Goal: Information Seeking & Learning: Find specific fact

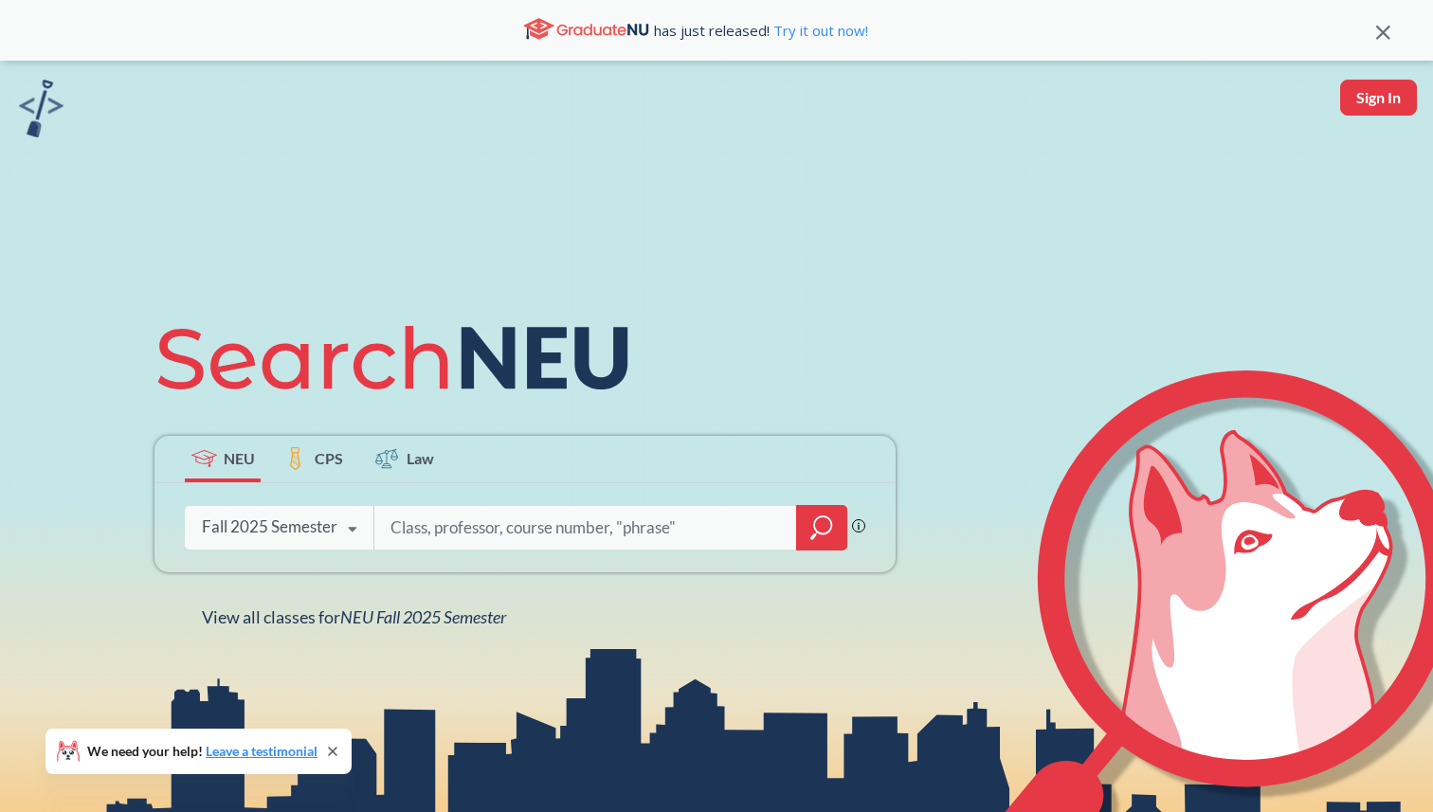
click at [540, 518] on input "search" at bounding box center [585, 528] width 394 height 40
type input "7150"
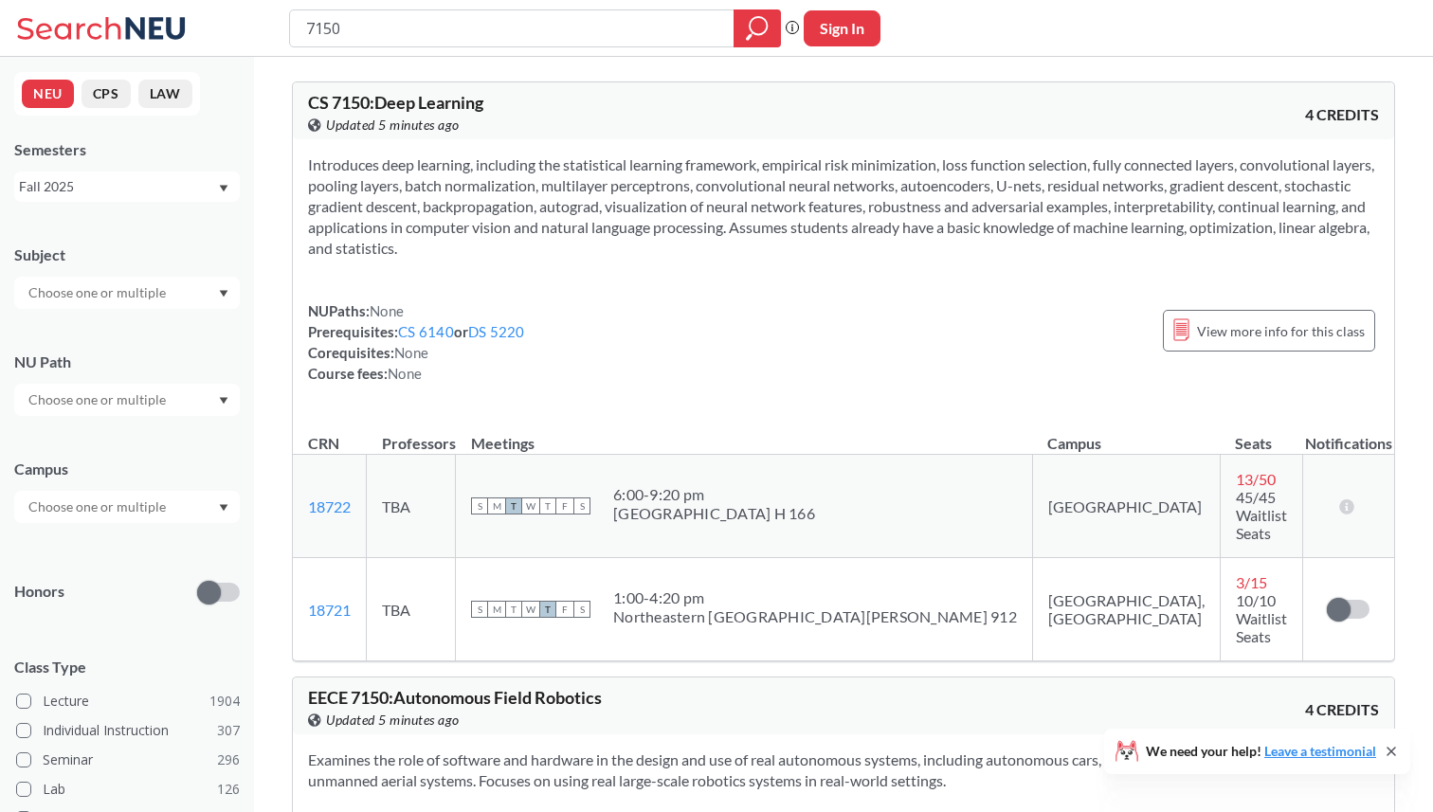
click at [1032, 492] on td "[GEOGRAPHIC_DATA]" at bounding box center [1126, 506] width 188 height 103
drag, startPoint x: 657, startPoint y: 480, endPoint x: 900, endPoint y: 496, distance: 244.0
click at [901, 496] on tr "18722 View this section on Banner. TBA S M T W T F S 6:00 - 9:20 pm [GEOGRAPHIC…" at bounding box center [843, 506] width 1101 height 103
click at [1032, 496] on td "[GEOGRAPHIC_DATA]" at bounding box center [1126, 506] width 188 height 103
drag, startPoint x: 854, startPoint y: 512, endPoint x: 653, endPoint y: 473, distance: 204.6
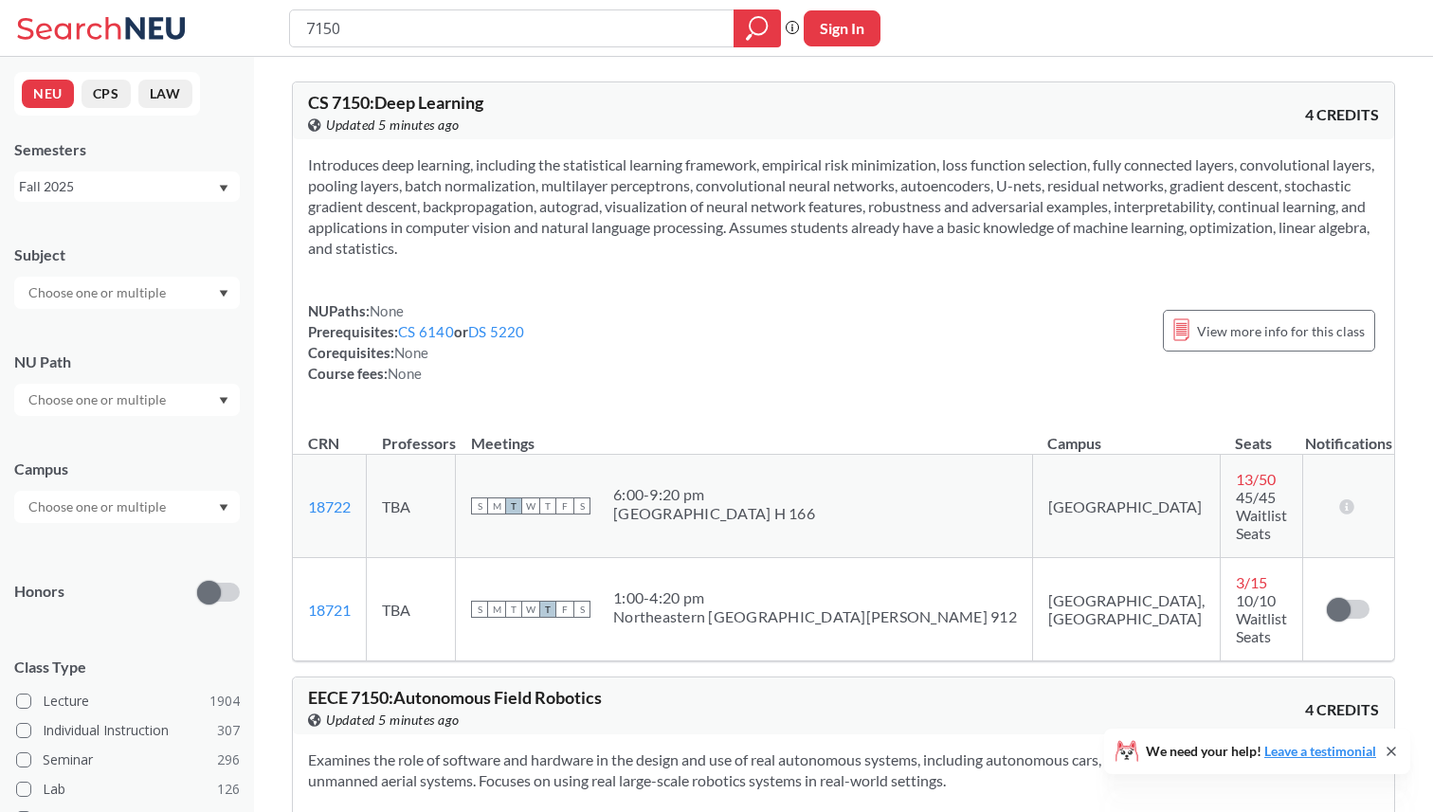
click at [653, 473] on td "S M T W T F S 6:00 - 9:20 pm [GEOGRAPHIC_DATA] H 166" at bounding box center [744, 506] width 577 height 103
click at [653, 485] on div "S M T W T F S 6:00 - 9:20 pm [GEOGRAPHIC_DATA] H 166" at bounding box center [744, 506] width 546 height 42
drag, startPoint x: 653, startPoint y: 473, endPoint x: 798, endPoint y: 495, distance: 146.6
click at [798, 495] on div "S M T W T F S 6:00 - 9:20 pm [GEOGRAPHIC_DATA] H 166" at bounding box center [744, 506] width 546 height 42
click at [797, 495] on div "S M T W T F S 6:00 - 9:20 pm [GEOGRAPHIC_DATA] H 166" at bounding box center [744, 506] width 546 height 42
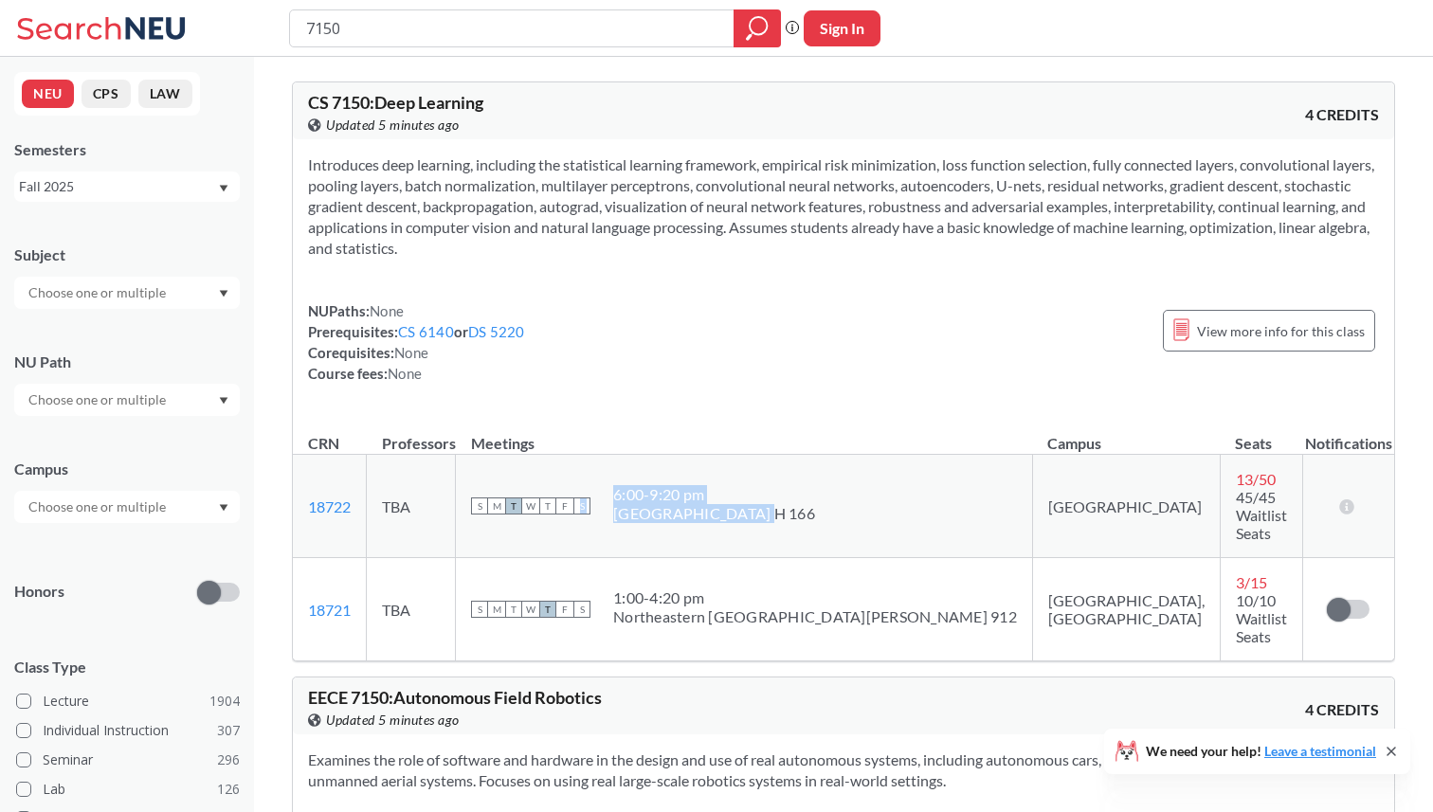
drag, startPoint x: 797, startPoint y: 495, endPoint x: 642, endPoint y: 477, distance: 155.5
click at [642, 485] on div "S M T W T F S 6:00 - 9:20 pm [GEOGRAPHIC_DATA] H 166" at bounding box center [744, 506] width 546 height 42
